Goal: Task Accomplishment & Management: Manage account settings

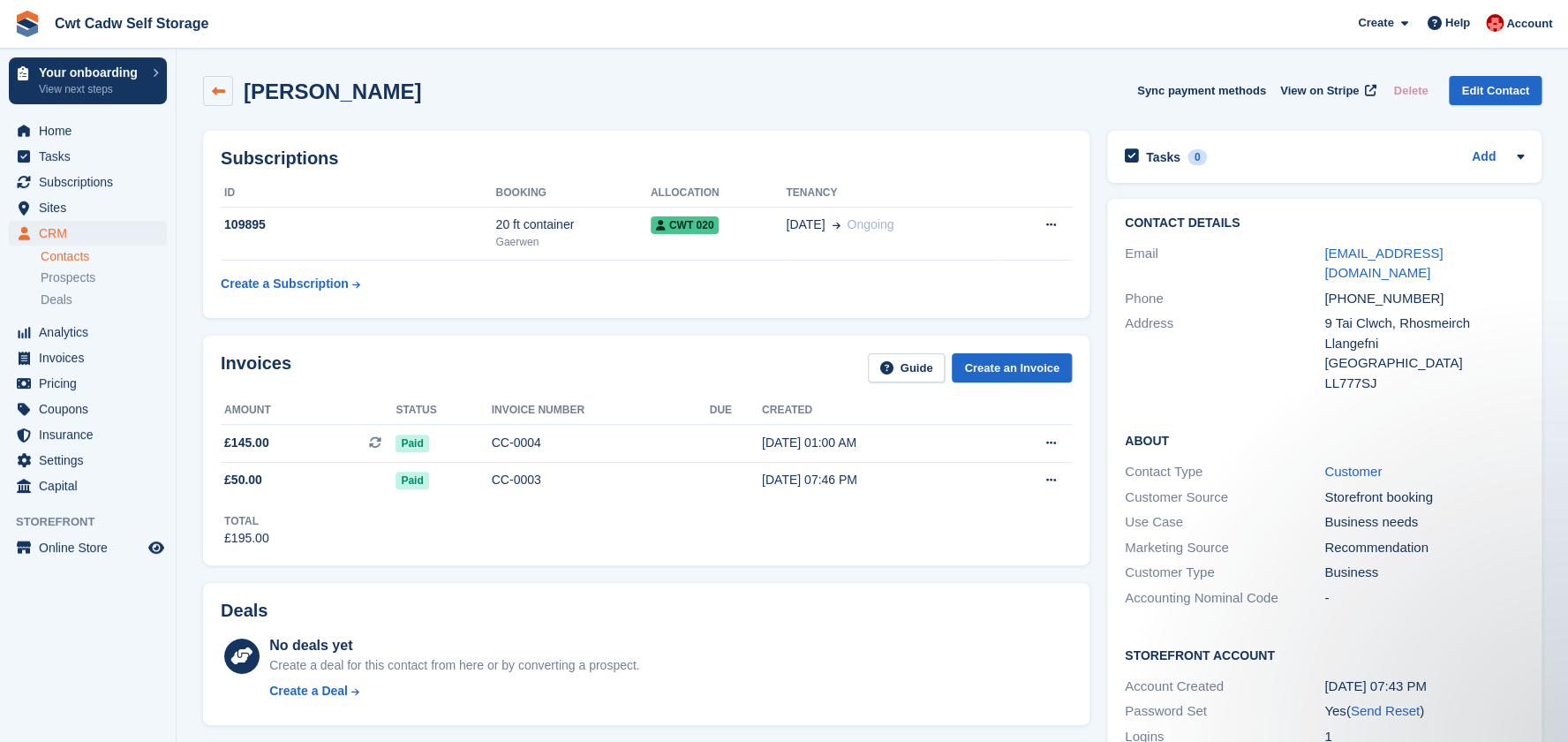
click at [225, 96] on icon at bounding box center [218, 91] width 13 height 13
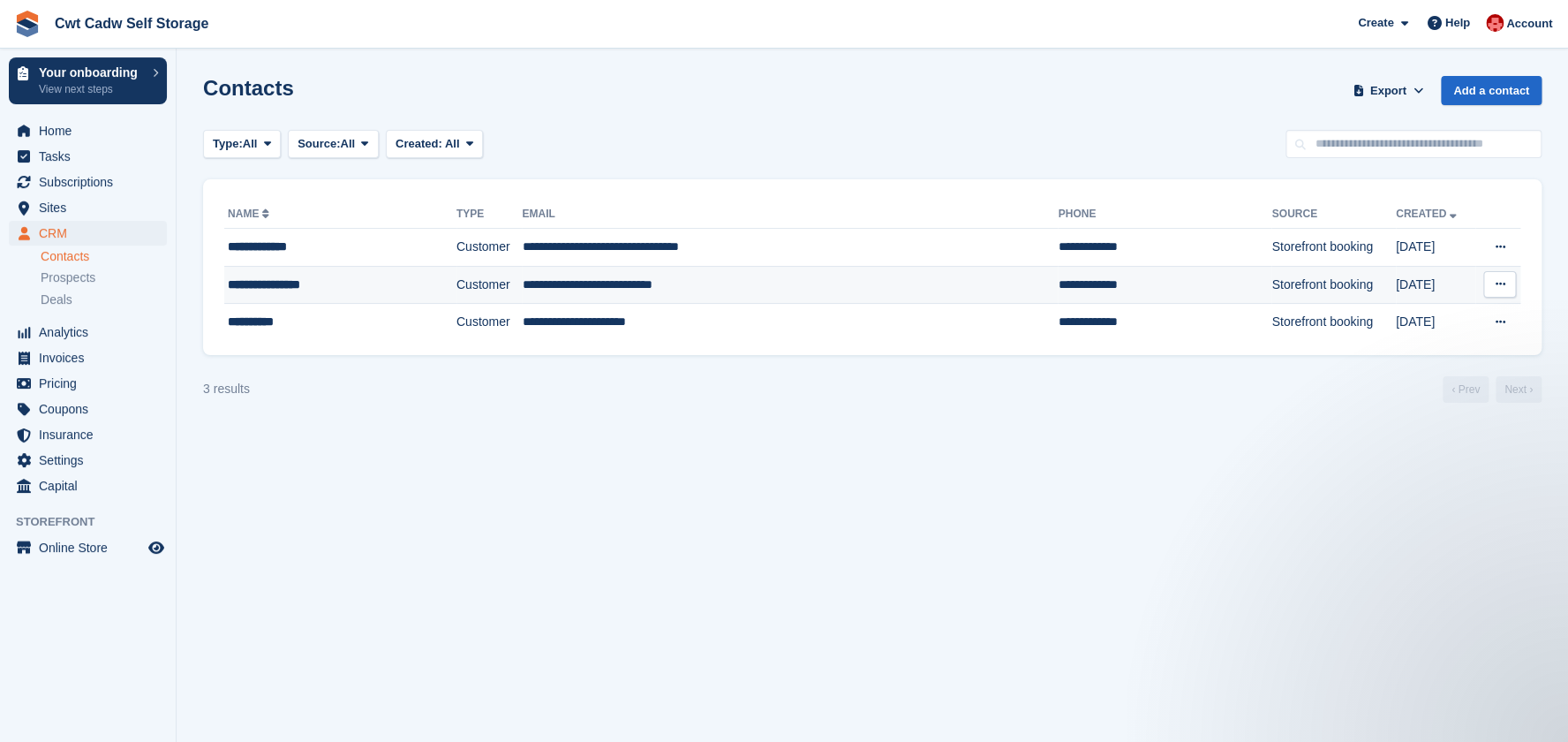
click at [301, 290] on div "**********" at bounding box center [320, 285] width 186 height 19
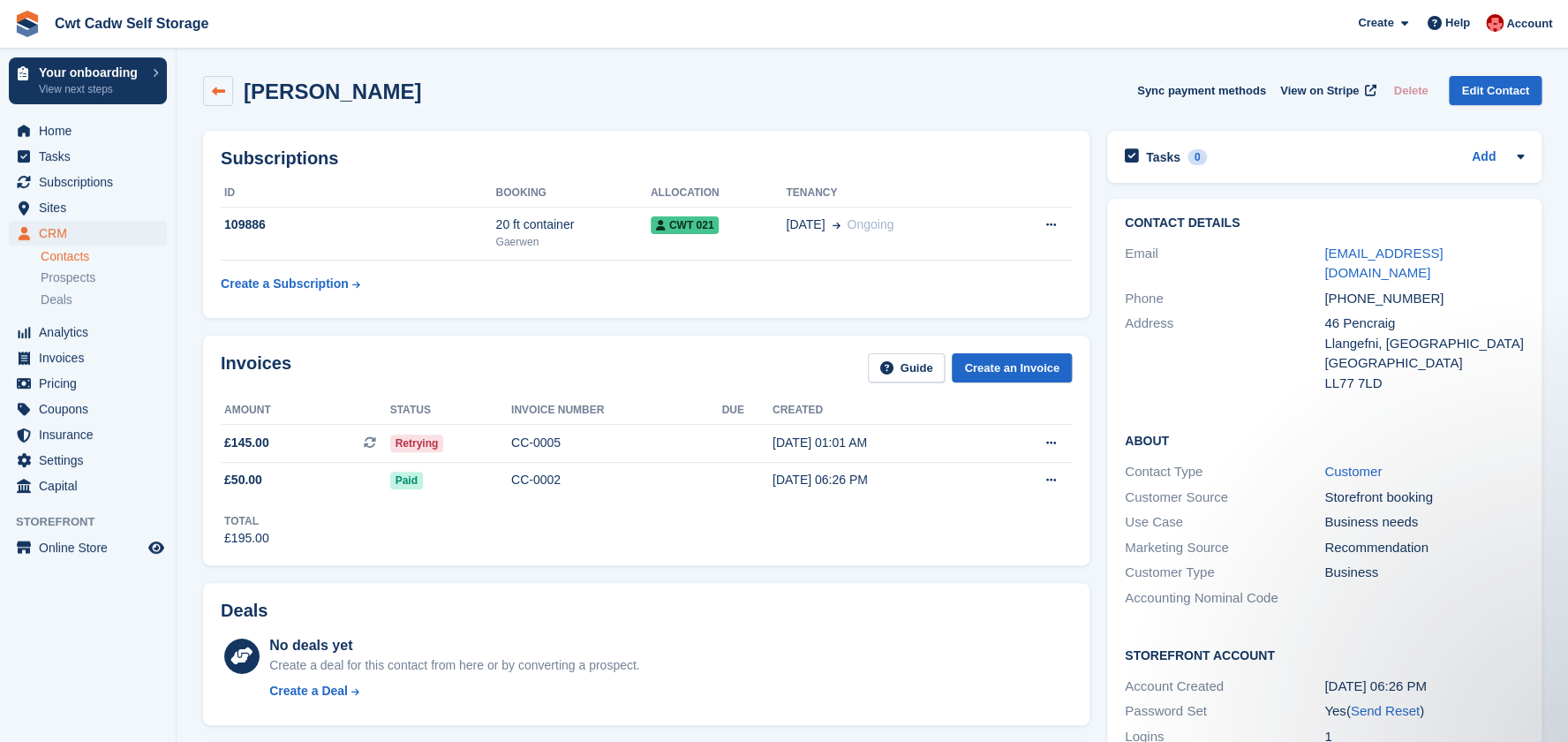
click at [216, 88] on icon at bounding box center [218, 91] width 13 height 13
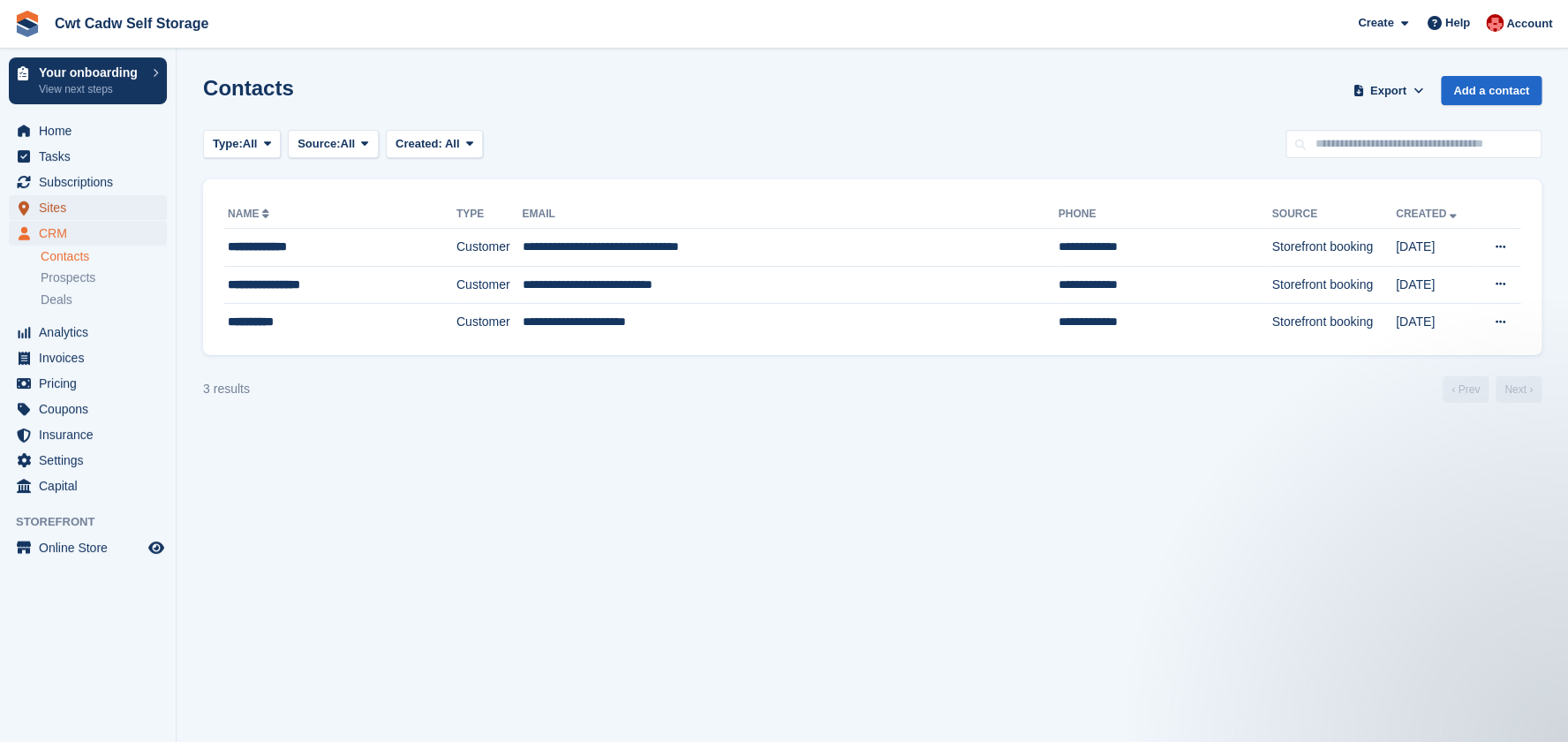
click at [68, 213] on span "Sites" at bounding box center [92, 207] width 106 height 25
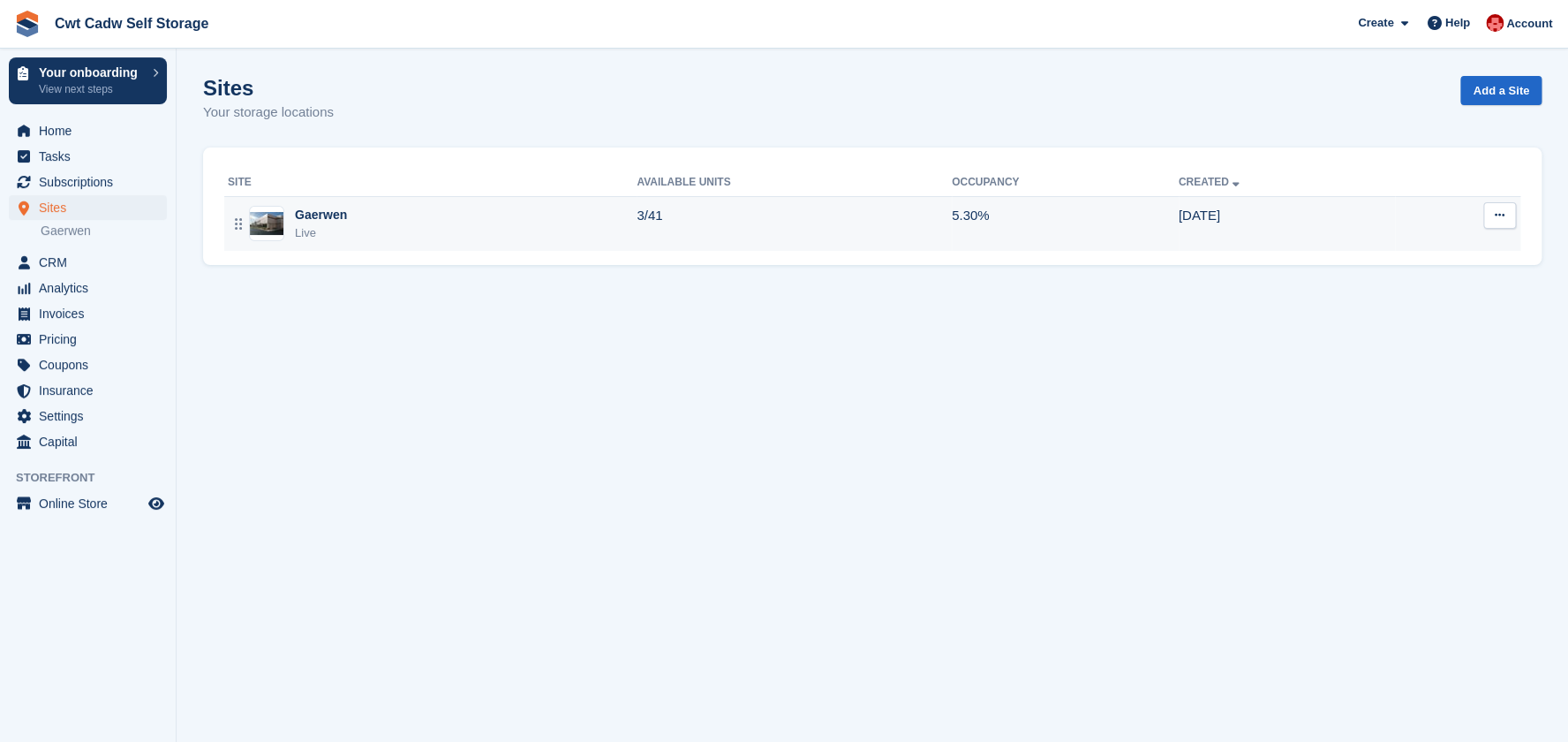
click at [479, 233] on div "Gaerwen Live" at bounding box center [431, 224] width 408 height 36
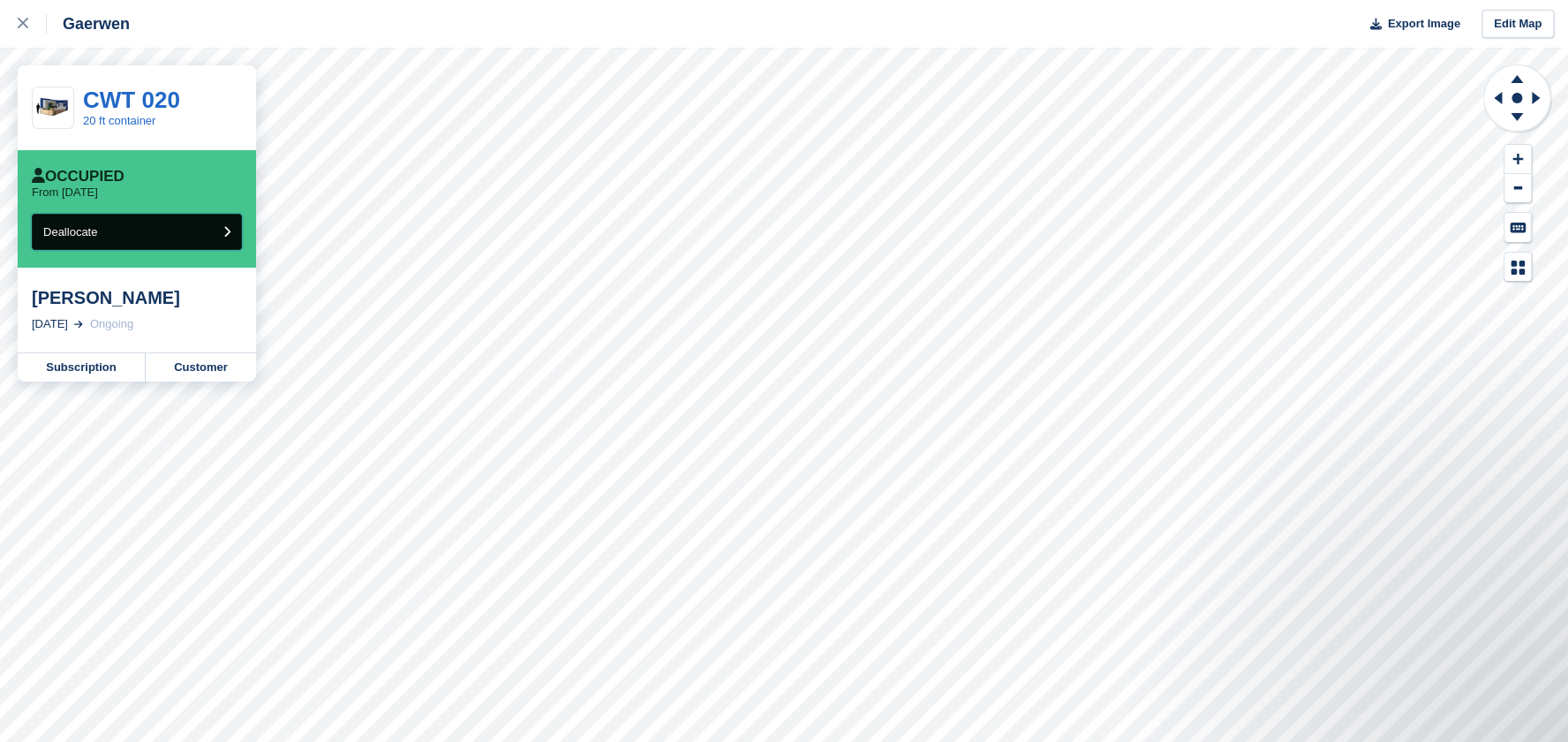
click at [104, 236] on button "Deallocate" at bounding box center [137, 232] width 210 height 36
click at [222, 366] on link "Customer" at bounding box center [201, 368] width 111 height 28
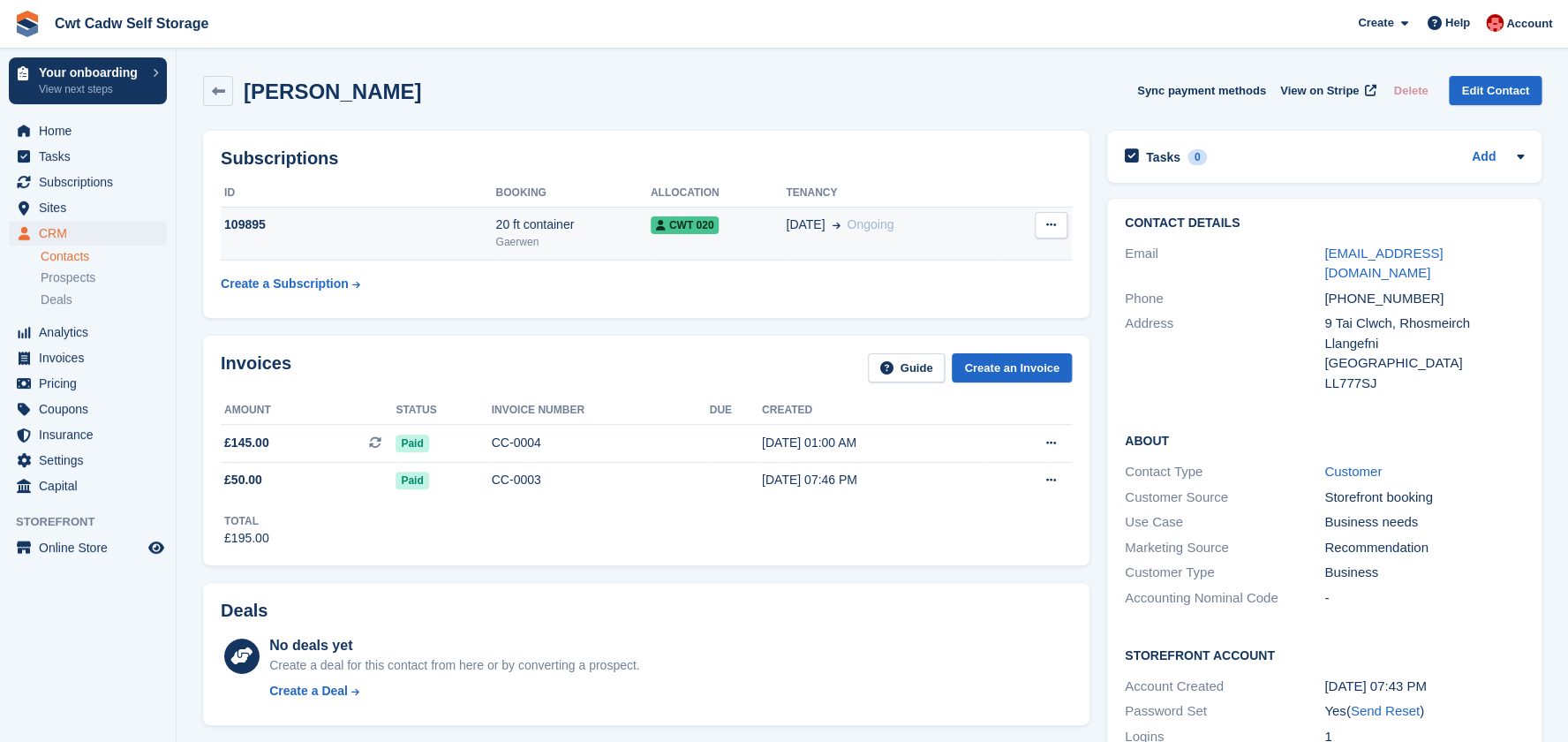
click at [672, 227] on span "CWT 020" at bounding box center [685, 226] width 69 height 18
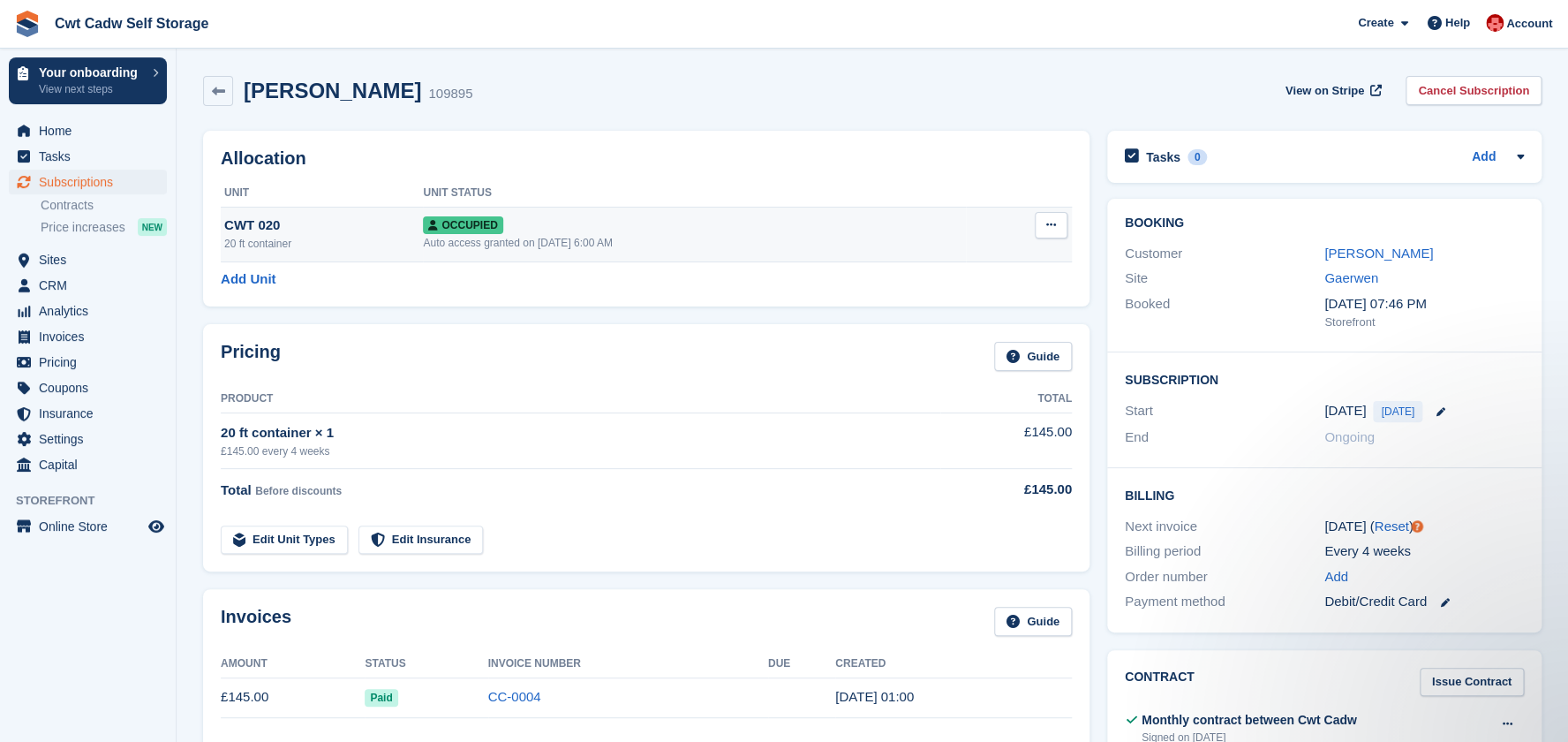
click at [1050, 228] on icon at bounding box center [1051, 224] width 10 height 11
click at [339, 224] on div "CWT 020" at bounding box center [323, 226] width 199 height 20
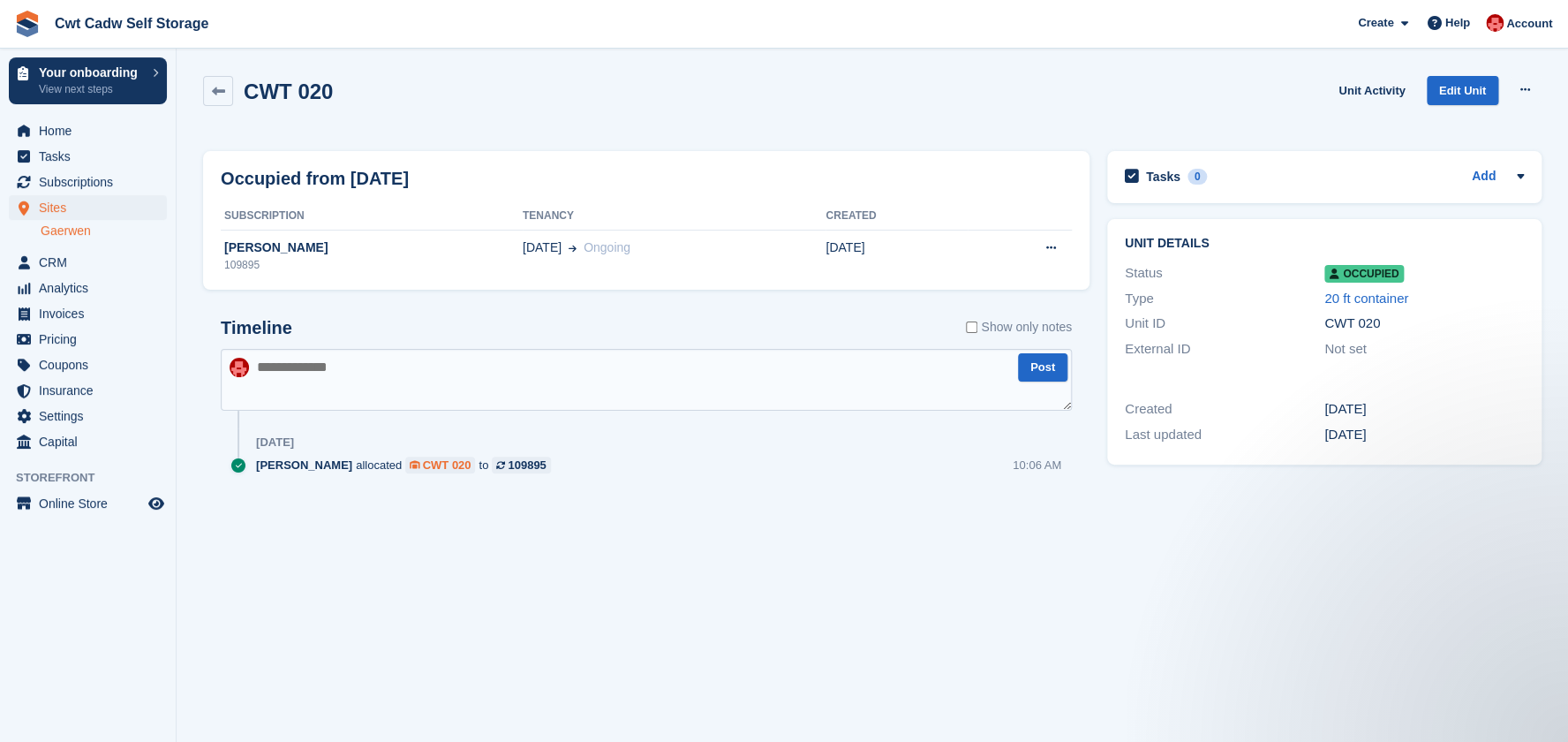
click at [428, 468] on div "CWT 020" at bounding box center [447, 464] width 49 height 17
click at [1454, 98] on link "Edit Unit" at bounding box center [1462, 90] width 72 height 29
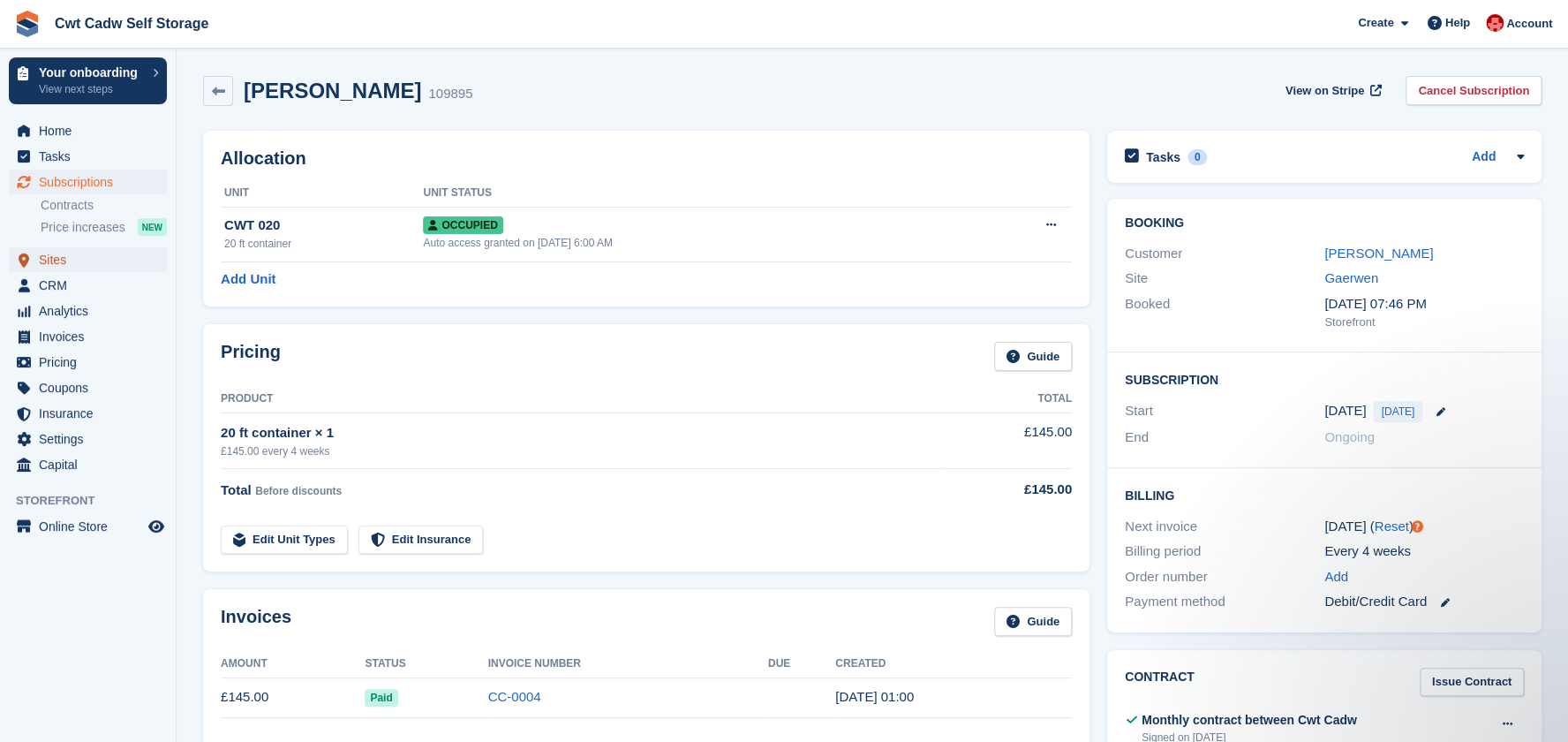
click at [75, 266] on span "Sites" at bounding box center [92, 260] width 106 height 25
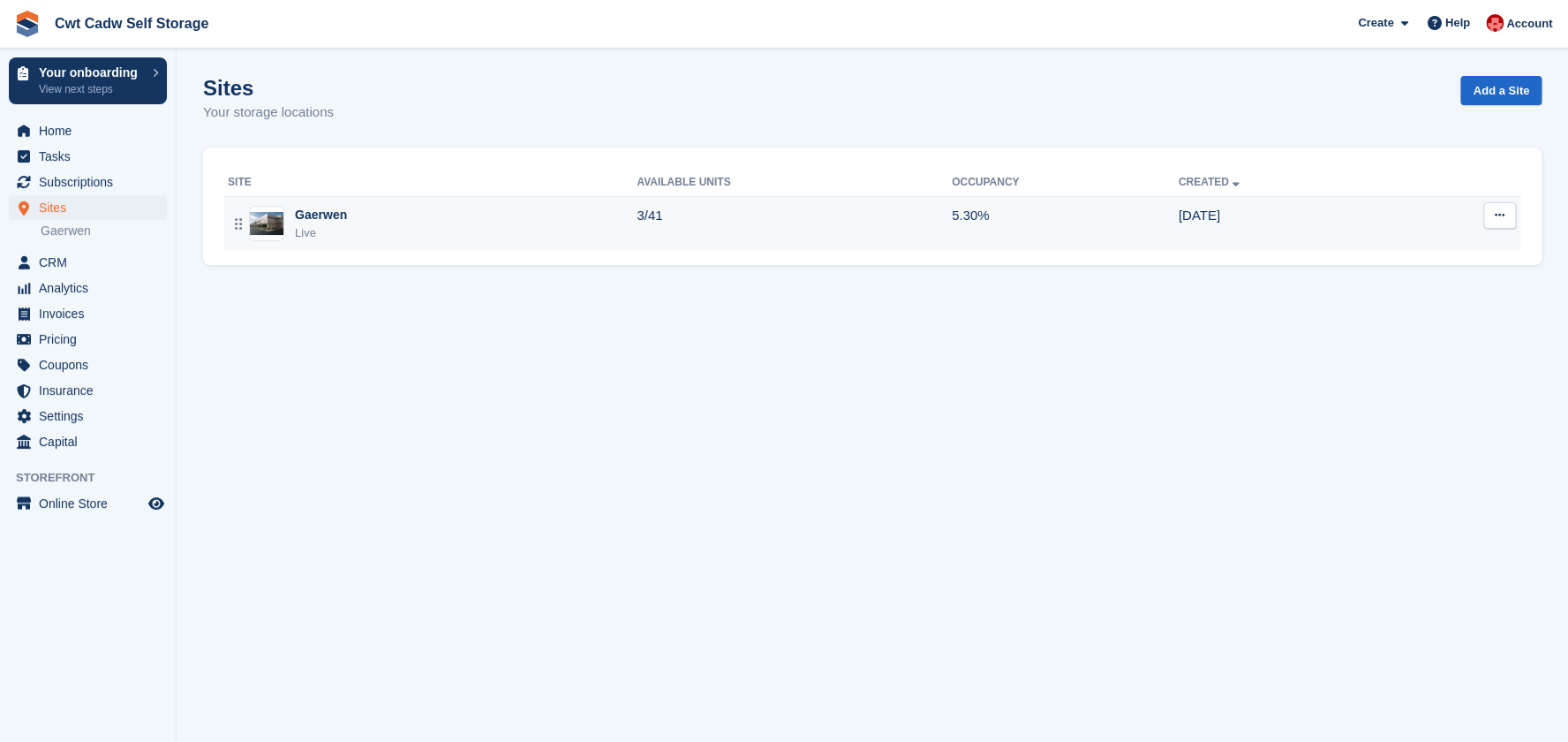
click at [397, 214] on div "Gaerwen Live" at bounding box center [431, 224] width 408 height 36
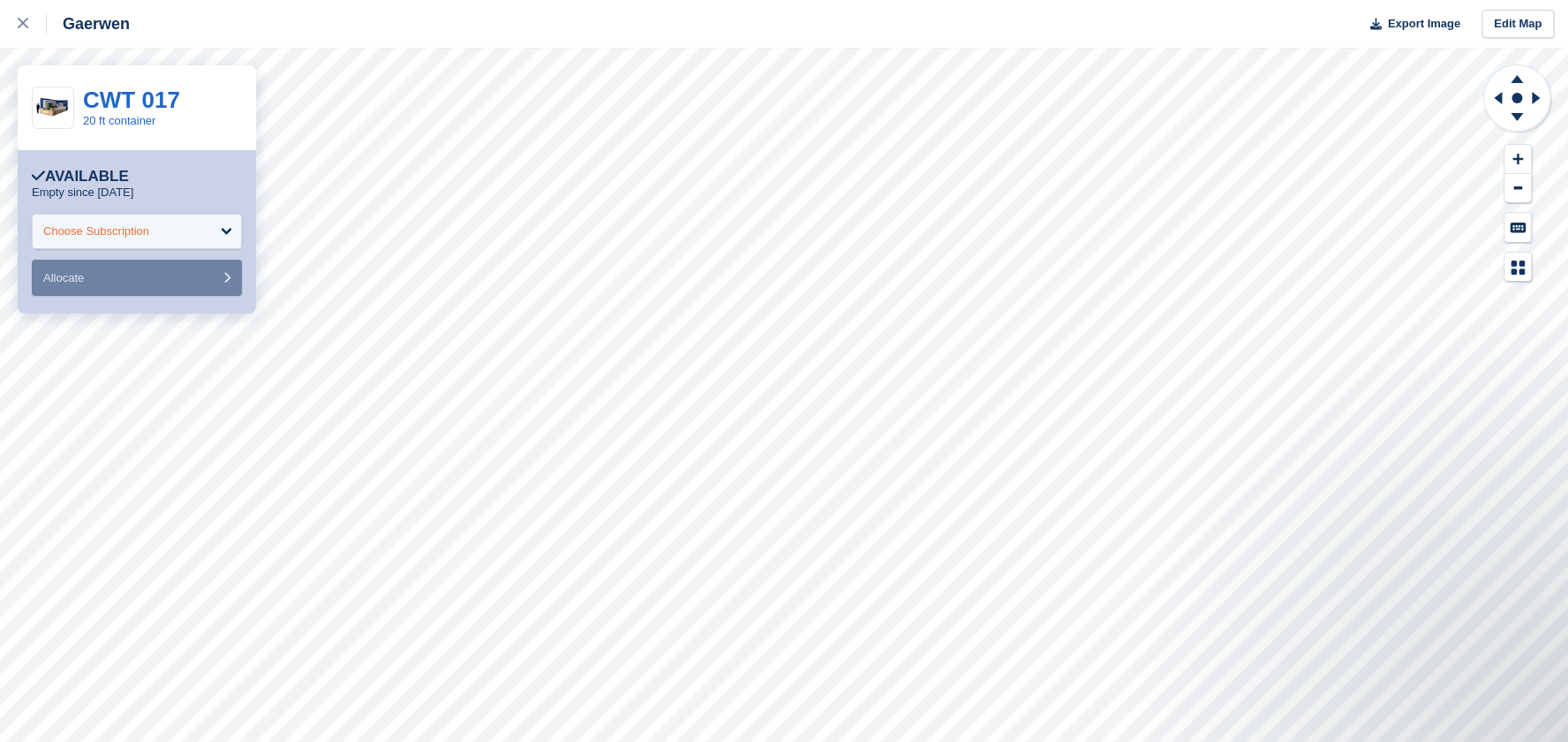
click at [203, 238] on div "Choose Subscription" at bounding box center [137, 231] width 210 height 35
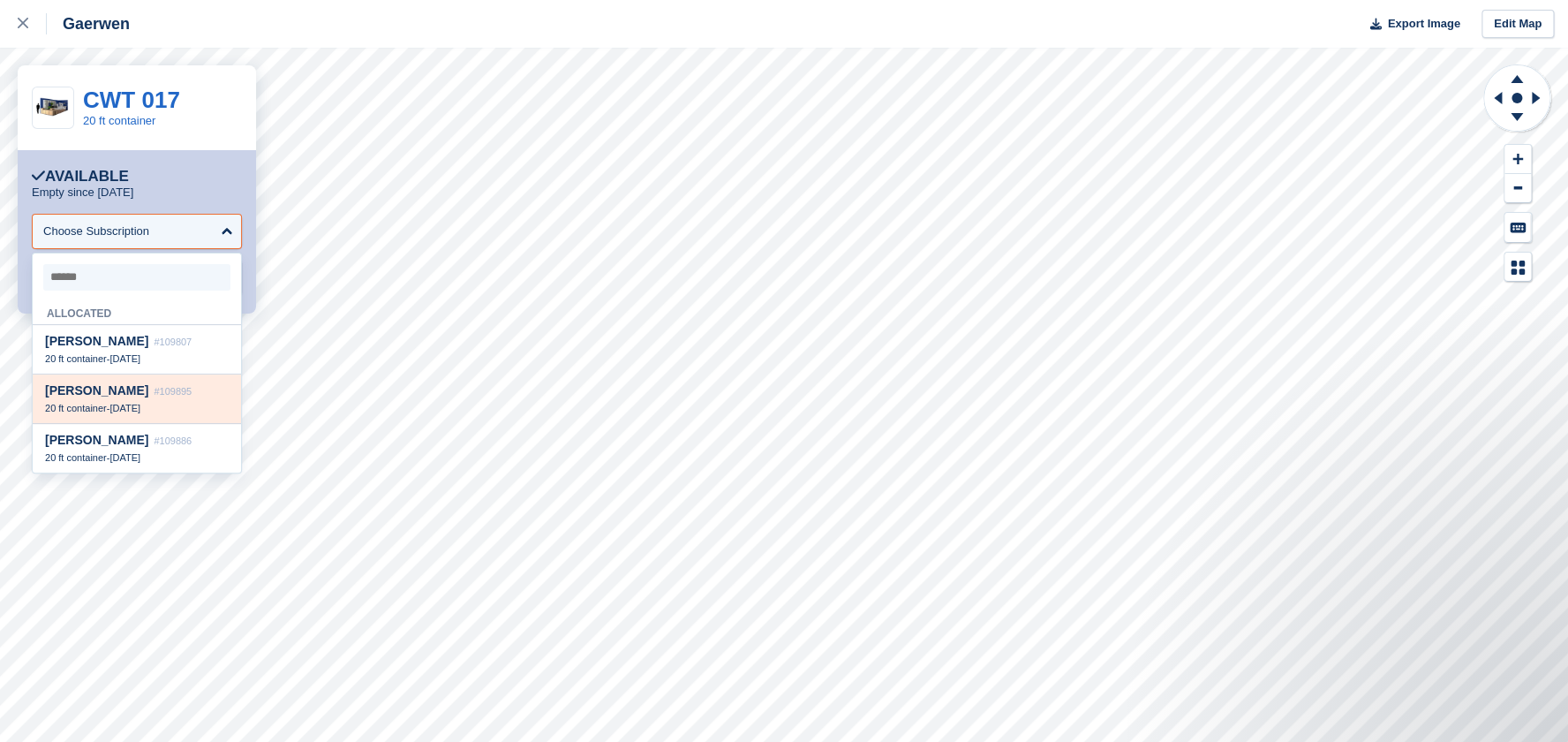
click at [186, 408] on div "20 ft container - 30 Sep" at bounding box center [137, 407] width 184 height 12
select select "******"
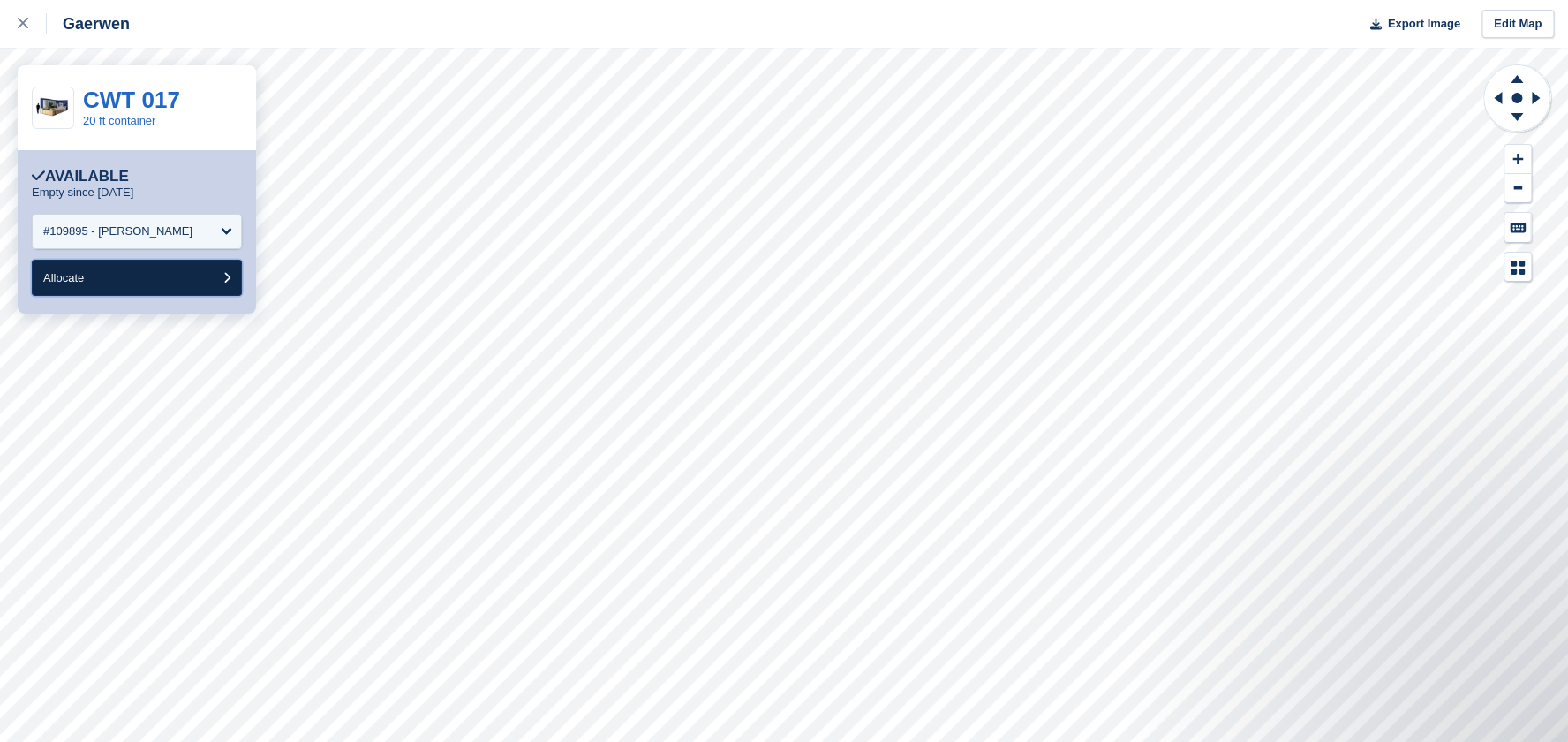
click at [180, 280] on button "Allocate" at bounding box center [137, 278] width 210 height 36
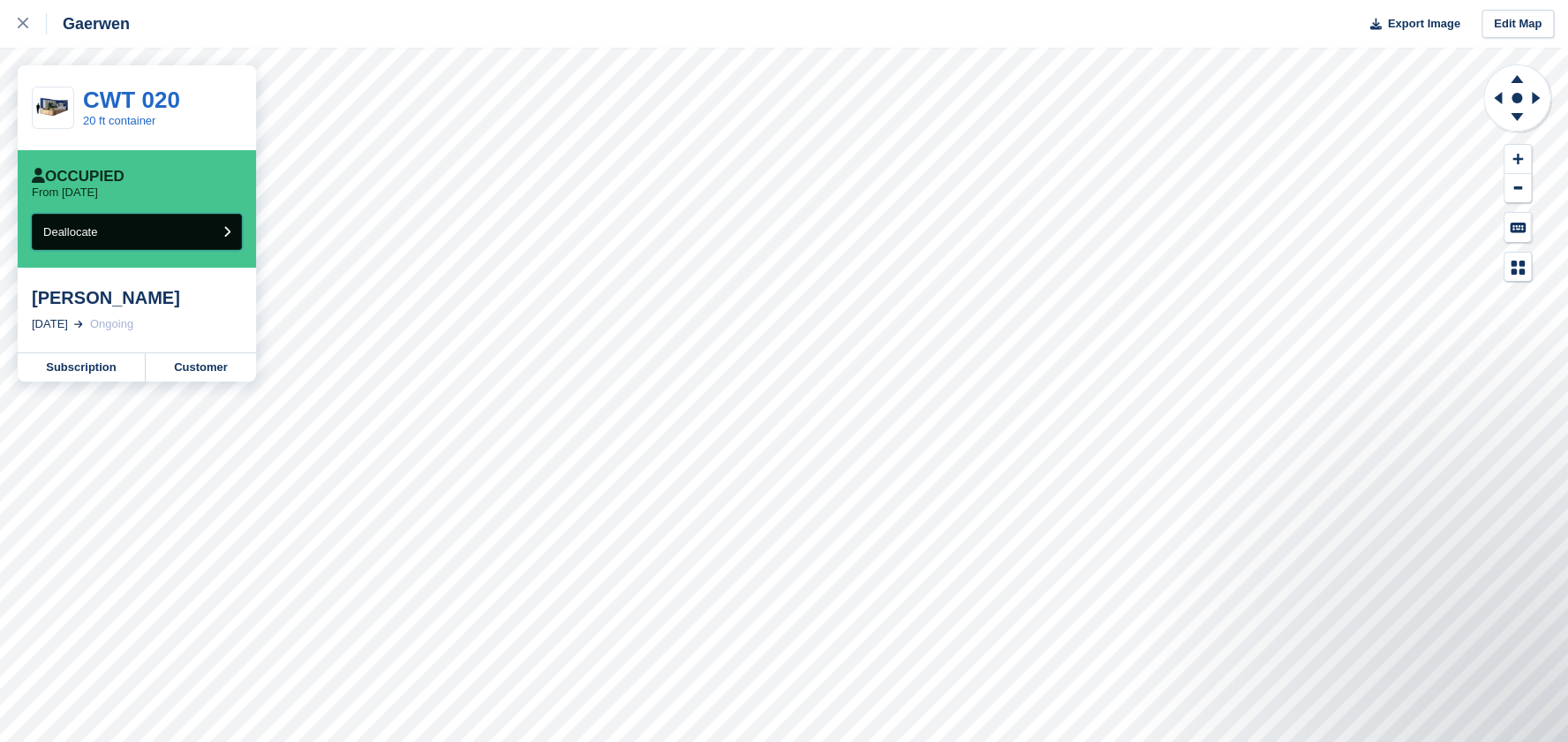
click at [143, 235] on button "Deallocate" at bounding box center [137, 232] width 210 height 36
click at [18, 27] on icon at bounding box center [23, 23] width 11 height 11
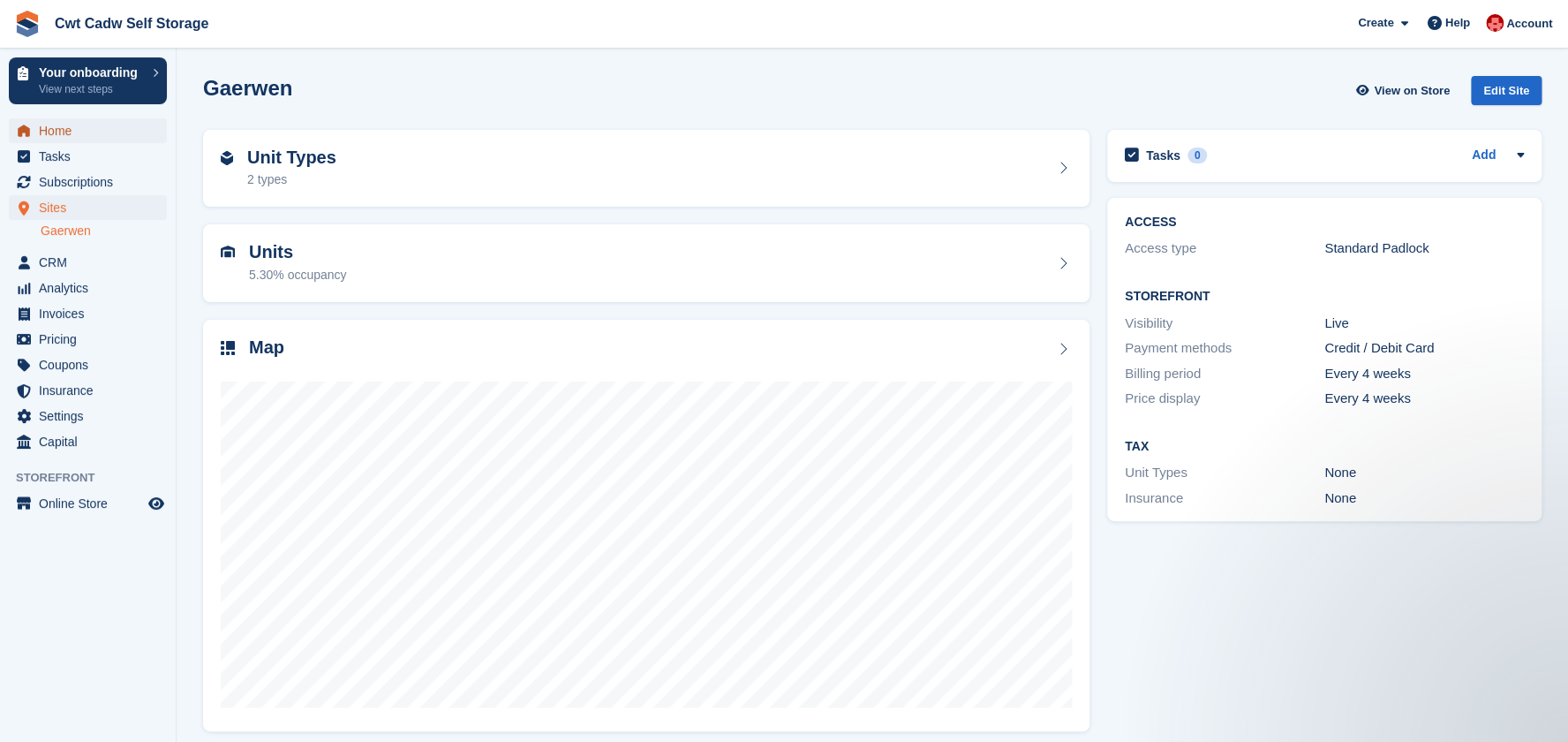
click at [75, 128] on span "Home" at bounding box center [92, 131] width 106 height 25
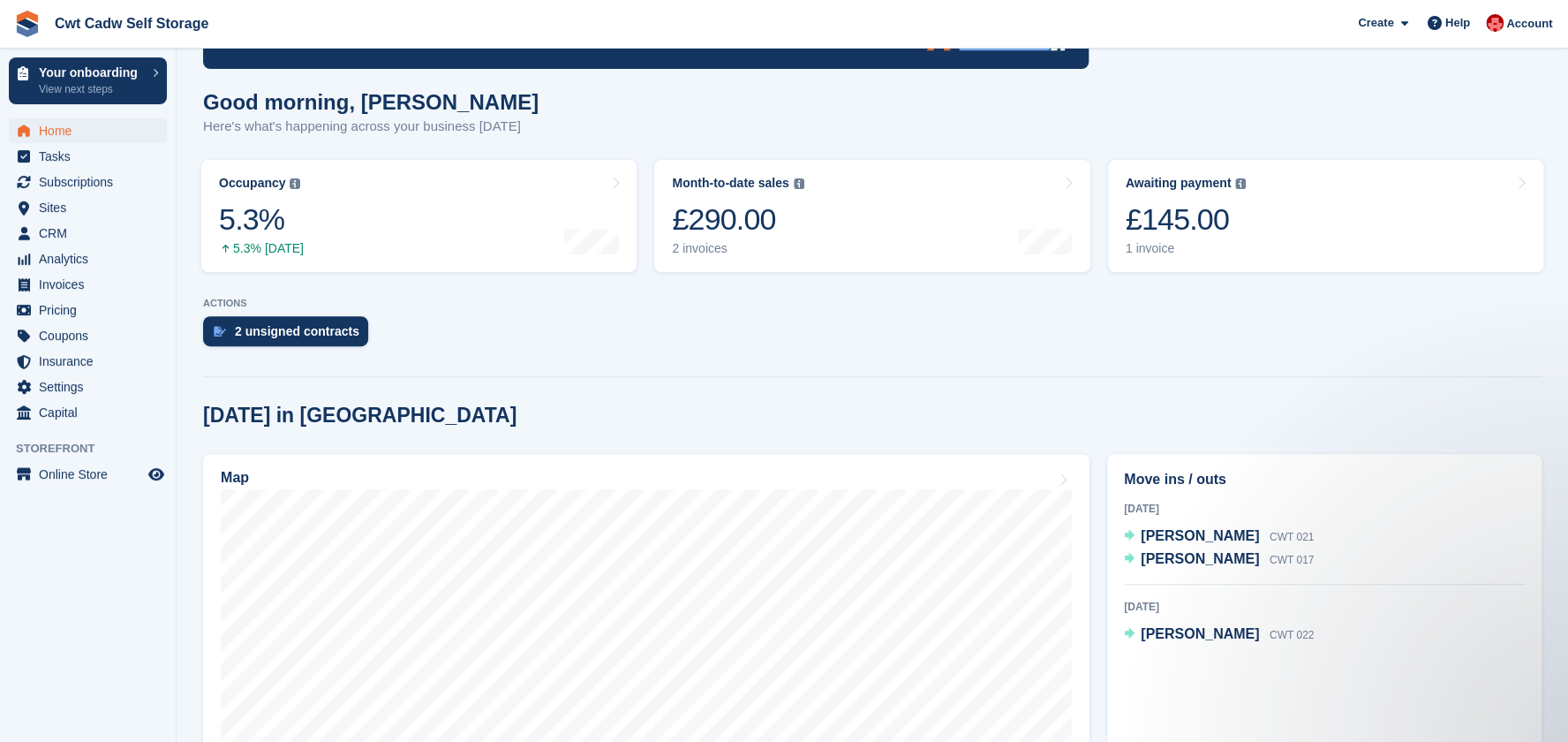
scroll to position [177, 0]
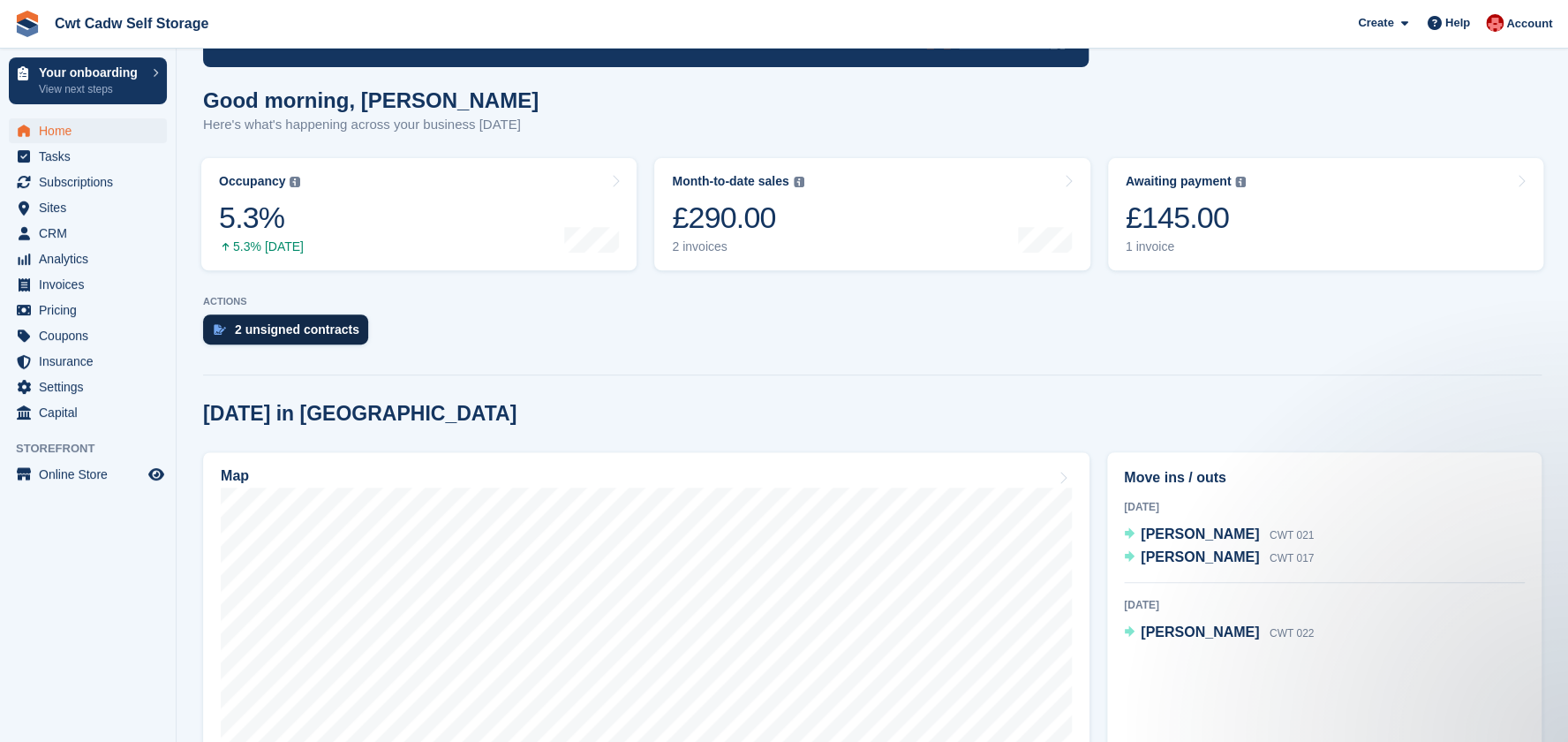
click at [277, 334] on div "2 unsigned contracts" at bounding box center [296, 330] width 125 height 14
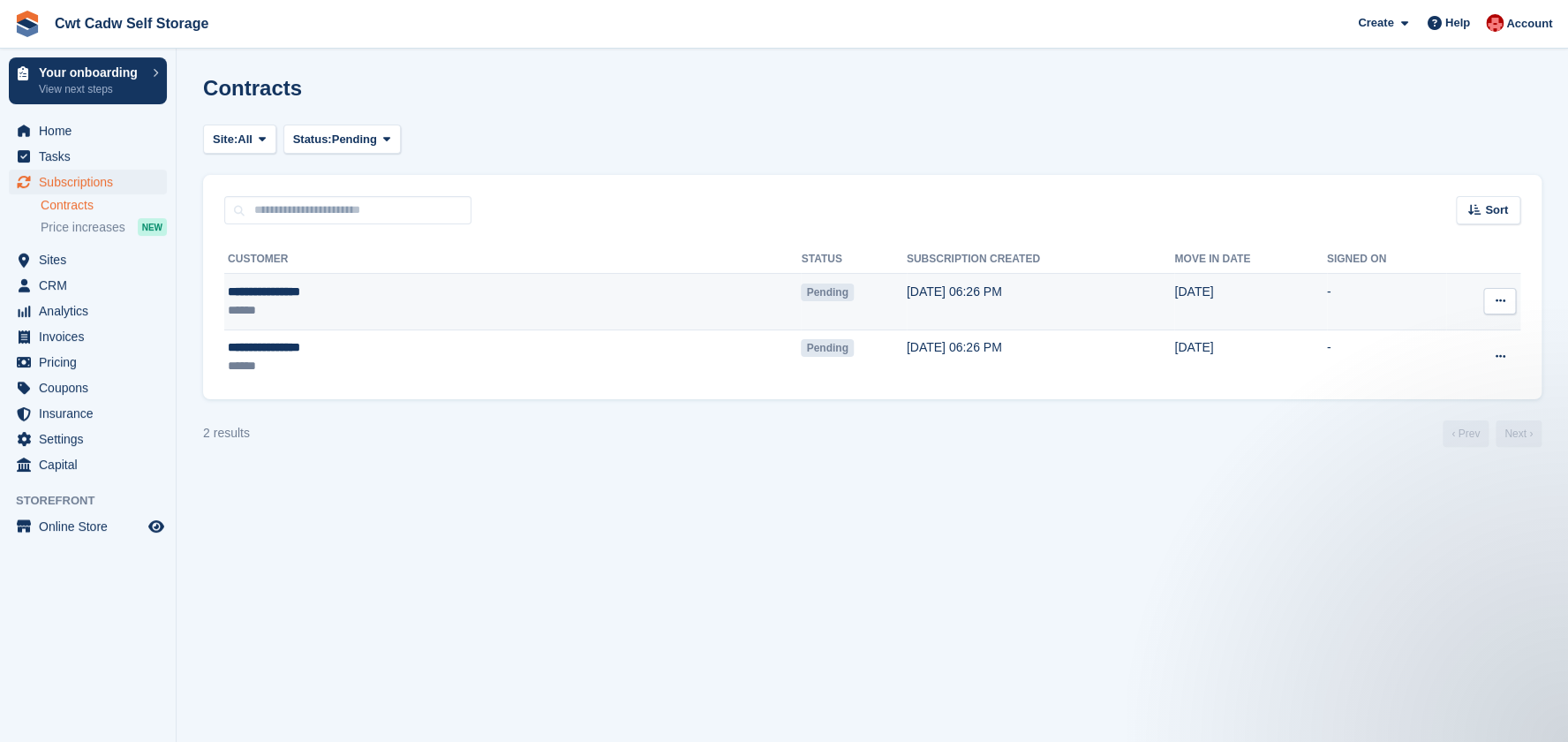
click at [1496, 305] on icon at bounding box center [1499, 300] width 10 height 11
click at [1462, 401] on p "Send reminder" at bounding box center [1431, 404] width 154 height 23
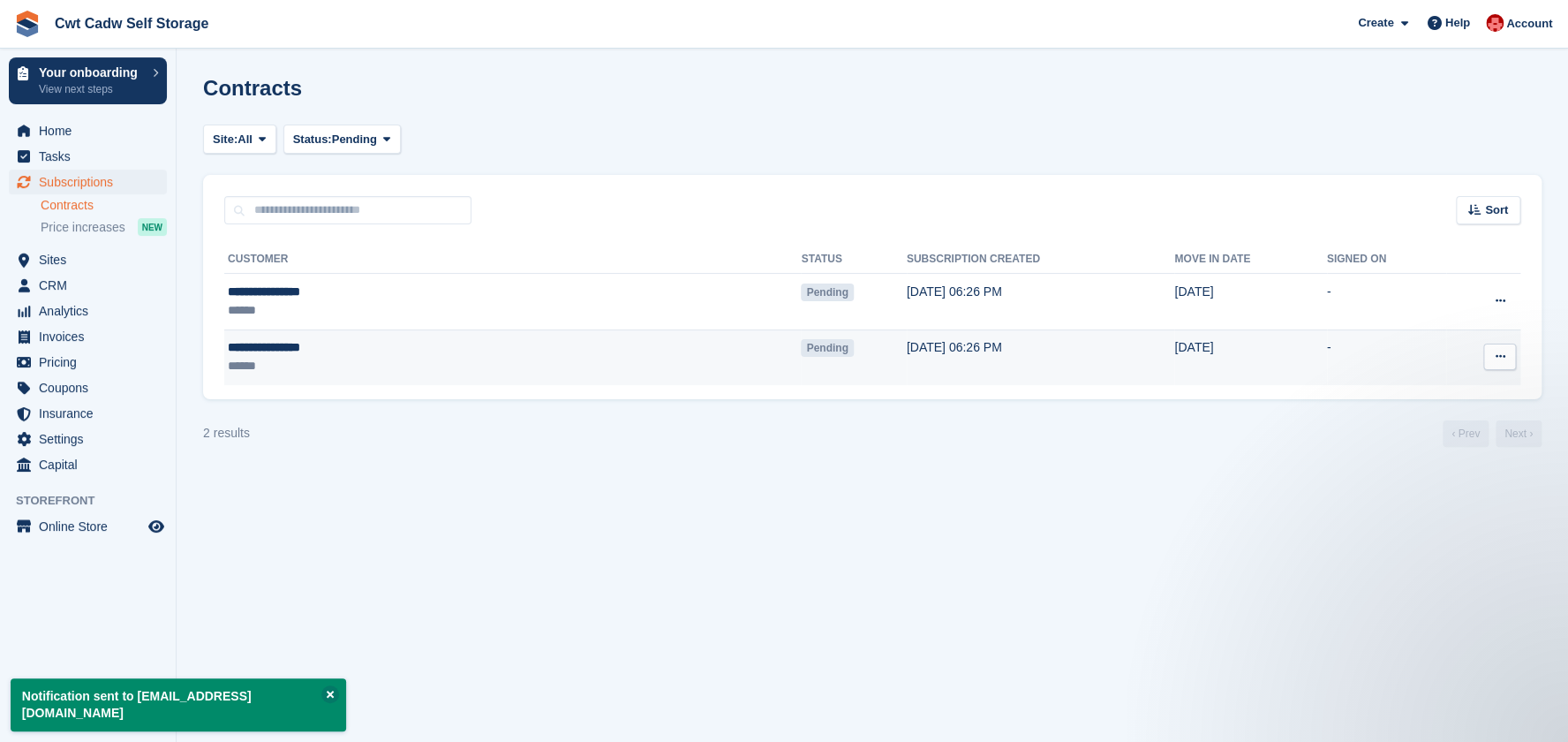
click at [1501, 360] on icon at bounding box center [1499, 356] width 10 height 11
click at [1455, 462] on p "Send reminder" at bounding box center [1431, 459] width 154 height 23
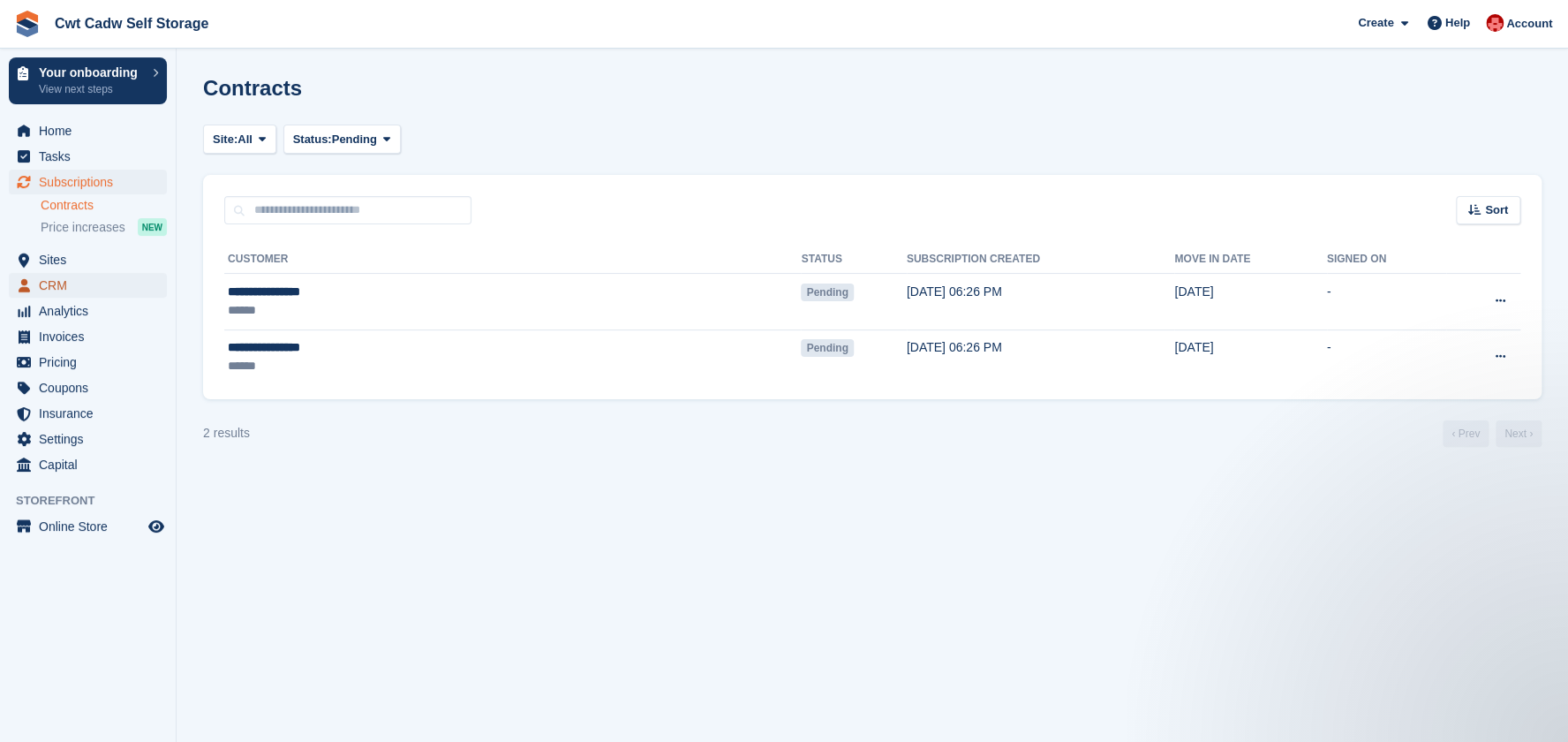
click at [151, 290] on link "CRM" at bounding box center [88, 285] width 158 height 25
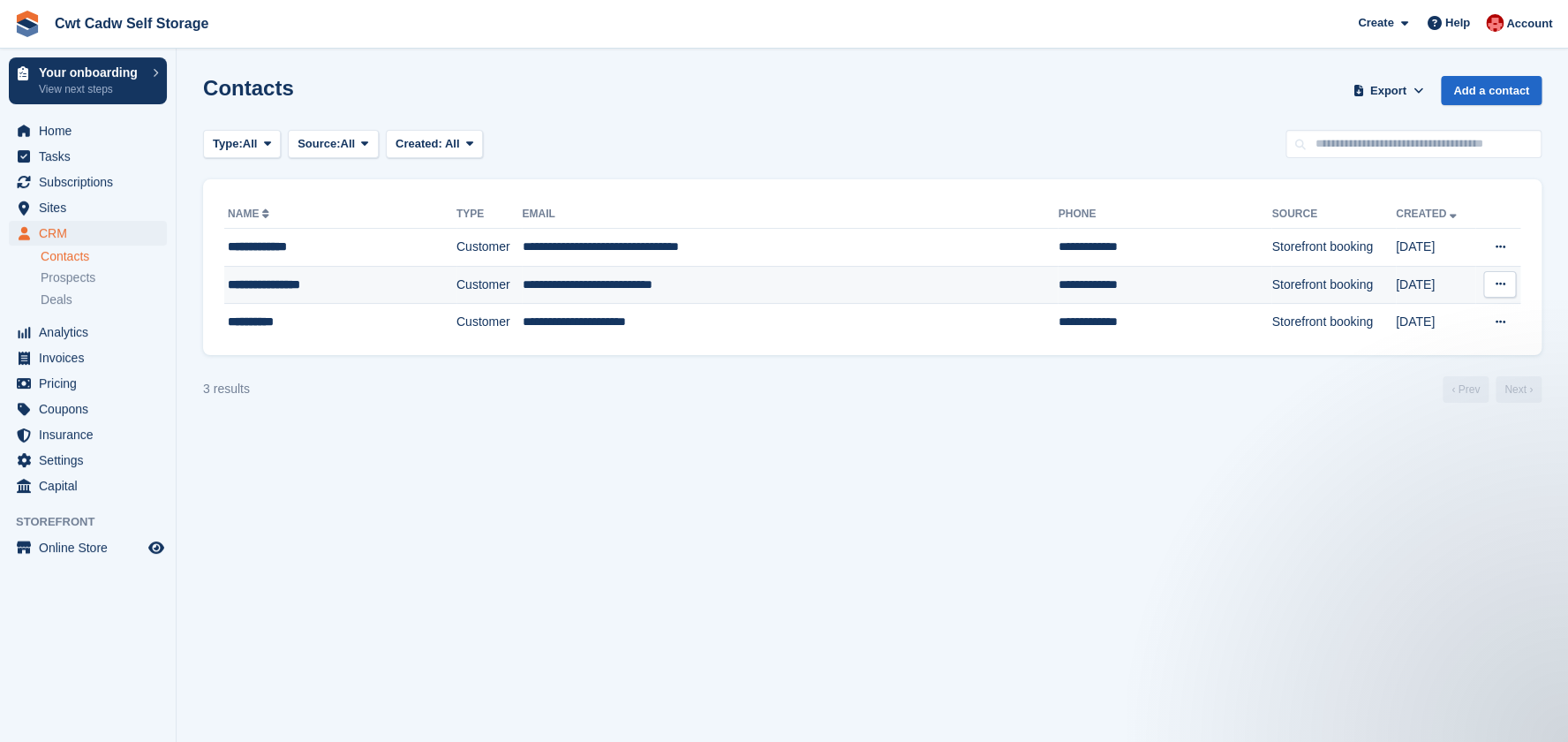
click at [640, 298] on td "**********" at bounding box center [789, 285] width 536 height 38
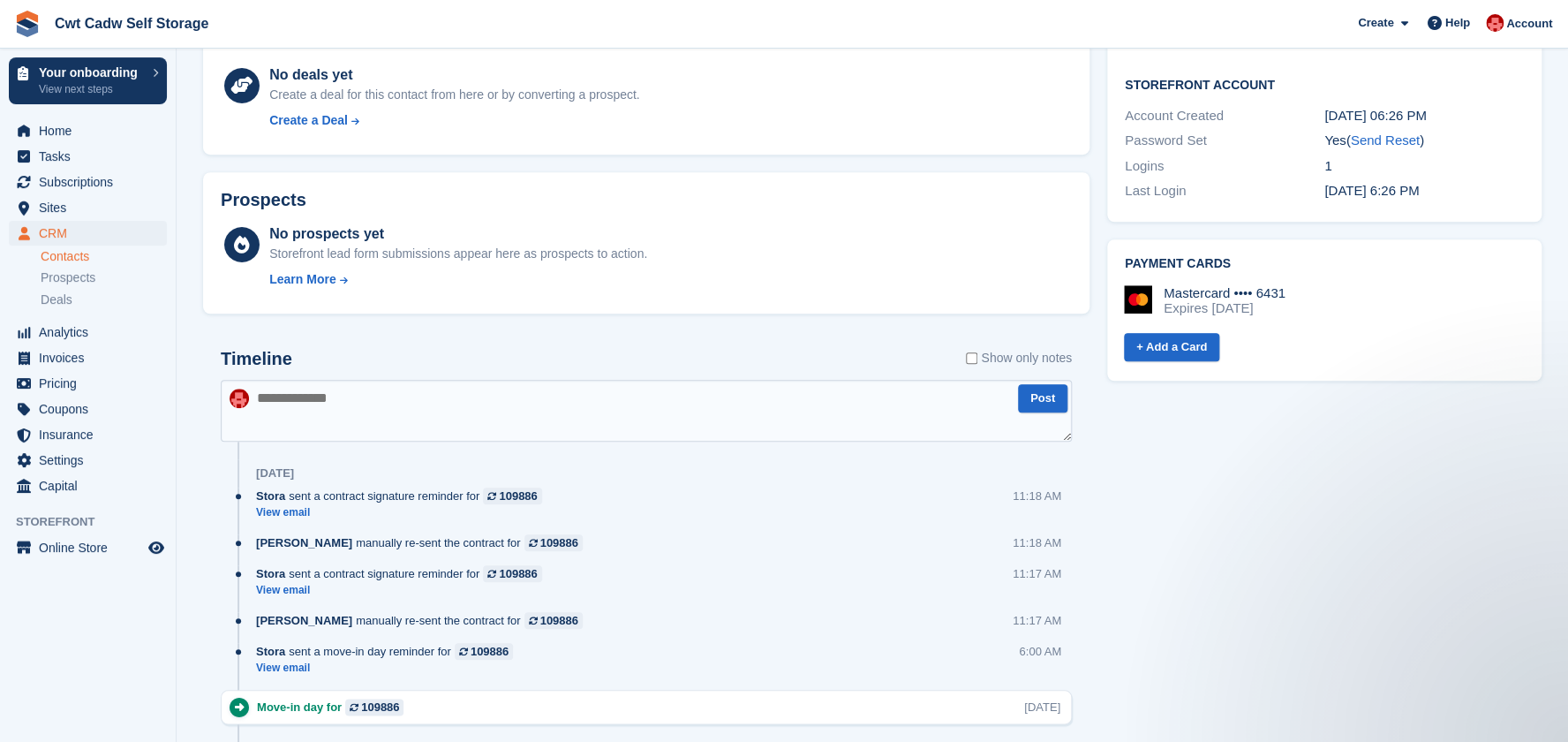
scroll to position [617, 0]
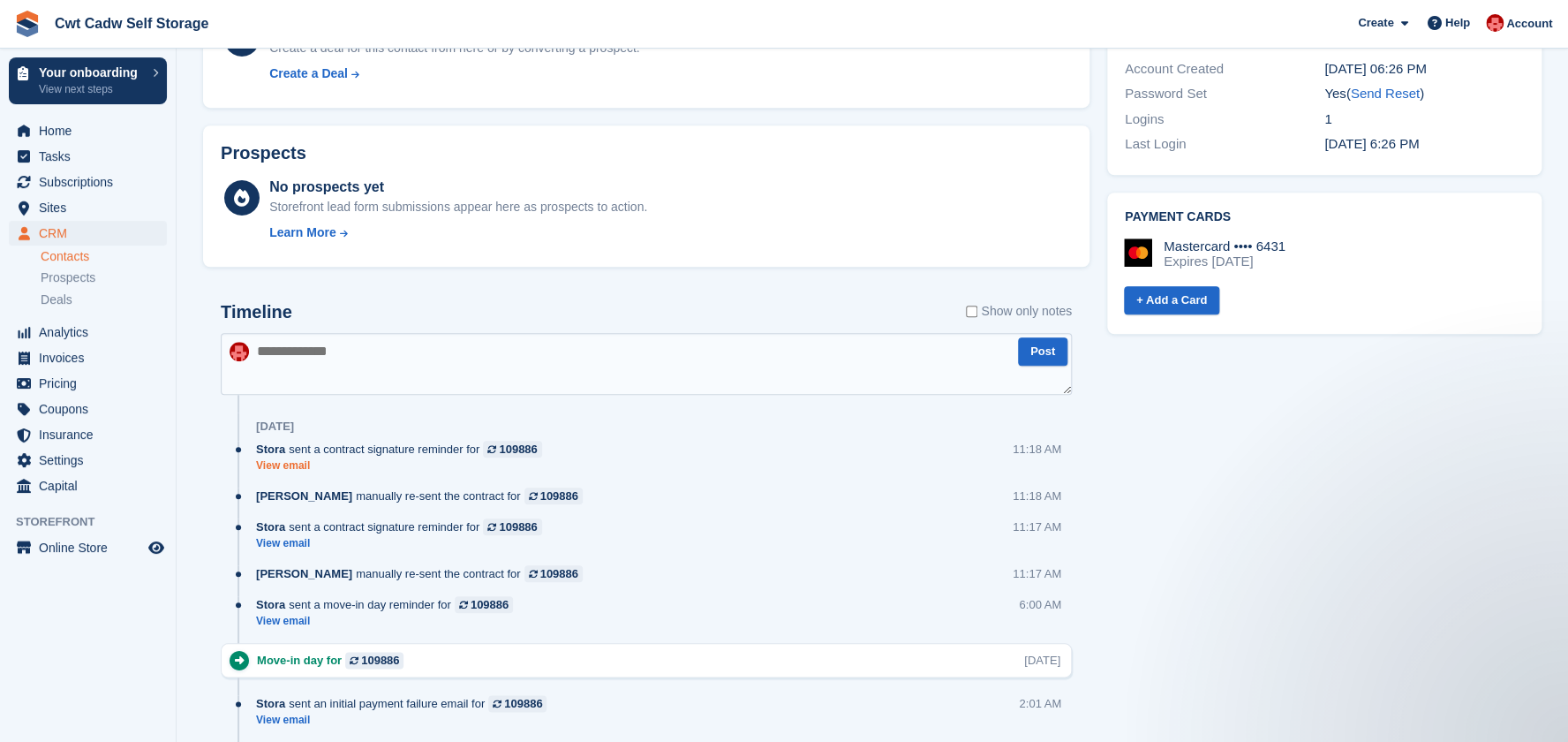
click at [286, 466] on link "View email" at bounding box center [402, 465] width 294 height 15
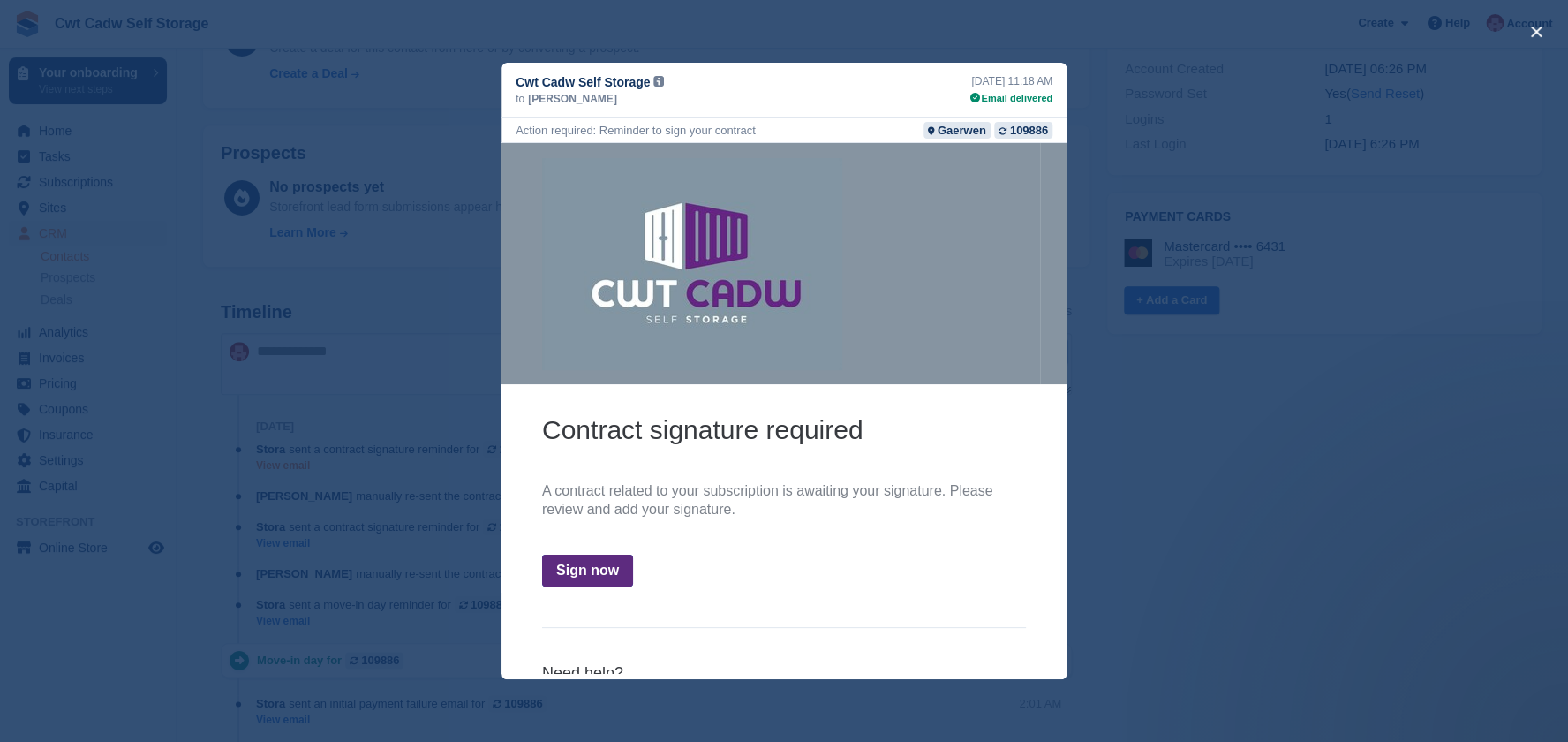
scroll to position [0, 0]
click at [1531, 29] on button "close" at bounding box center [1536, 32] width 28 height 28
